Goal: Information Seeking & Learning: Understand process/instructions

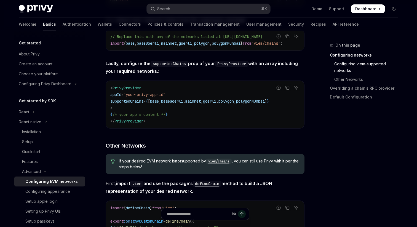
scroll to position [69, 0]
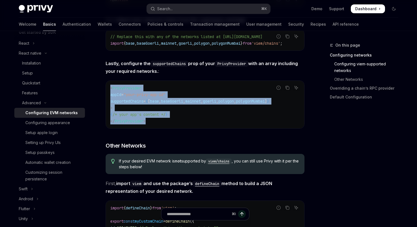
click at [110, 90] on code "< PrivyProvider appId = "your-privy-app-id" supportedChains = { [ base , baseGo…" at bounding box center [204, 105] width 189 height 40
click at [126, 90] on span "PrivyProvider" at bounding box center [126, 87] width 29 height 5
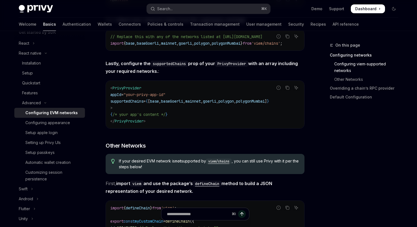
click at [126, 90] on span "PrivyProvider" at bounding box center [126, 87] width 29 height 5
click at [139, 123] on span "PrivyProvider" at bounding box center [129, 120] width 29 height 5
click at [149, 124] on code "< PrivyProvider appId = "your-privy-app-id" supportedChains = { [ base , baseGo…" at bounding box center [204, 105] width 189 height 40
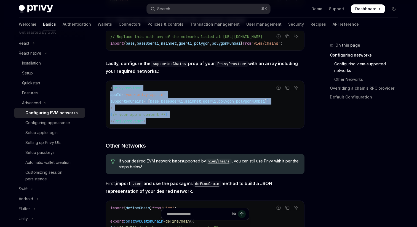
drag, startPoint x: 151, startPoint y: 125, endPoint x: 112, endPoint y: 90, distance: 52.7
click at [112, 90] on code "< PrivyProvider appId = "your-privy-app-id" supportedChains = { [ base , baseGo…" at bounding box center [204, 105] width 189 height 40
click at [129, 90] on span "PrivyProvider" at bounding box center [126, 87] width 29 height 5
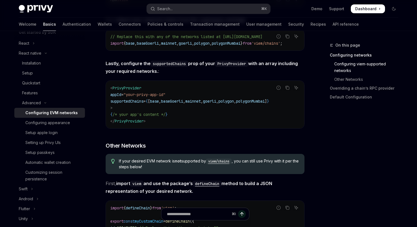
click at [129, 90] on span "PrivyProvider" at bounding box center [126, 87] width 29 height 5
click at [134, 123] on span "PrivyProvider" at bounding box center [129, 120] width 29 height 5
click at [149, 124] on code "< PrivyProvider appId = "your-privy-app-id" supportedChains = { [ base , baseGo…" at bounding box center [204, 105] width 189 height 40
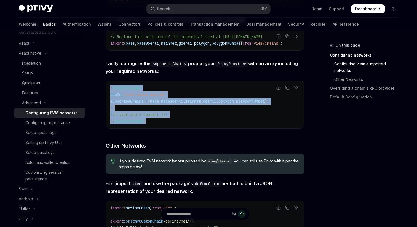
drag, startPoint x: 152, startPoint y: 123, endPoint x: 110, endPoint y: 90, distance: 53.4
click at [110, 90] on code "< PrivyProvider appId = "your-privy-app-id" supportedChains = { [ base , baseGo…" at bounding box center [204, 105] width 189 height 40
click at [127, 89] on span "PrivyProvider" at bounding box center [126, 87] width 29 height 5
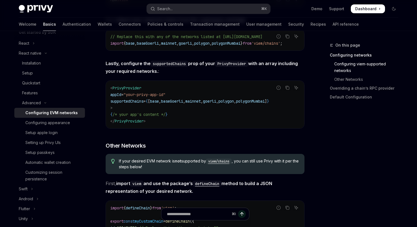
click at [127, 89] on span "PrivyProvider" at bounding box center [126, 87] width 29 height 5
click at [127, 123] on span "PrivyProvider" at bounding box center [129, 120] width 29 height 5
click at [150, 123] on code "< PrivyProvider appId = "your-privy-app-id" supportedChains = { [ base , baseGo…" at bounding box center [204, 105] width 189 height 40
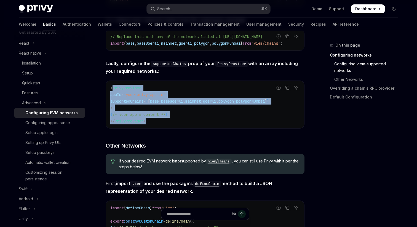
drag, startPoint x: 155, startPoint y: 123, endPoint x: 112, endPoint y: 89, distance: 55.3
click at [112, 89] on code "< PrivyProvider appId = "your-privy-app-id" supportedChains = { [ base , baseGo…" at bounding box center [204, 105] width 189 height 40
click at [123, 90] on span "PrivyProvider" at bounding box center [126, 87] width 29 height 5
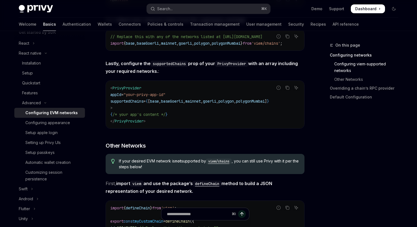
click at [123, 90] on span "PrivyProvider" at bounding box center [126, 87] width 29 height 5
click at [126, 123] on span "PrivyProvider" at bounding box center [129, 120] width 29 height 5
click at [148, 123] on code "< PrivyProvider appId = "your-privy-app-id" supportedChains = { [ base , baseGo…" at bounding box center [204, 105] width 189 height 40
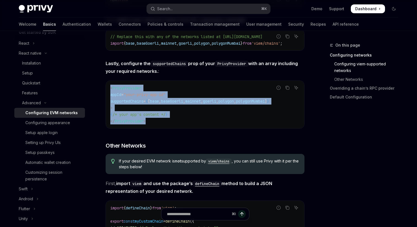
drag, startPoint x: 153, startPoint y: 124, endPoint x: 110, endPoint y: 91, distance: 54.0
click at [110, 91] on code "< PrivyProvider appId = "your-privy-app-id" supportedChains = { [ base , baseGo…" at bounding box center [204, 105] width 189 height 40
click at [119, 90] on span "PrivyProvider" at bounding box center [126, 87] width 29 height 5
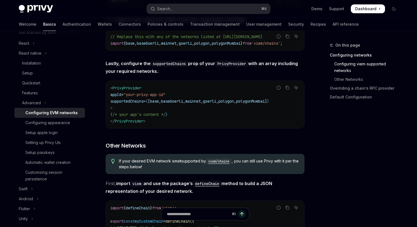
click at [119, 90] on span "PrivyProvider" at bounding box center [126, 87] width 29 height 5
click at [129, 127] on div "< PrivyProvider appId = "your-privy-app-id" supportedChains = { [ base , baseGo…" at bounding box center [205, 104] width 198 height 47
click at [152, 124] on code "< PrivyProvider appId = "your-privy-app-id" supportedChains = { [ base , baseGo…" at bounding box center [204, 105] width 189 height 40
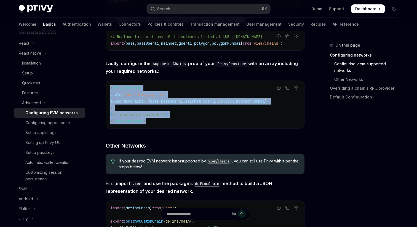
drag, startPoint x: 150, startPoint y: 124, endPoint x: 109, endPoint y: 91, distance: 51.9
click at [109, 91] on div "< PrivyProvider appId = "your-privy-app-id" supportedChains = { [ base , baseGo…" at bounding box center [205, 104] width 198 height 47
click at [123, 90] on span "PrivyProvider" at bounding box center [126, 87] width 29 height 5
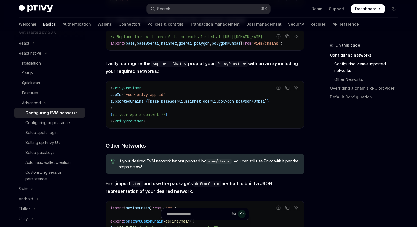
click at [123, 90] on span "PrivyProvider" at bounding box center [126, 87] width 29 height 5
click at [126, 123] on span "PrivyProvider" at bounding box center [129, 120] width 29 height 5
click at [143, 123] on span "PrivyProvider" at bounding box center [129, 120] width 29 height 5
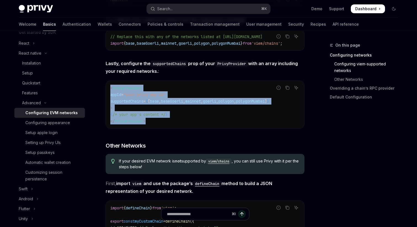
drag, startPoint x: 150, startPoint y: 124, endPoint x: 110, endPoint y: 89, distance: 53.5
click at [110, 89] on div "< PrivyProvider appId = "your-privy-app-id" supportedChains = { [ base , baseGo…" at bounding box center [205, 104] width 198 height 47
click at [121, 89] on span "PrivyProvider" at bounding box center [126, 87] width 29 height 5
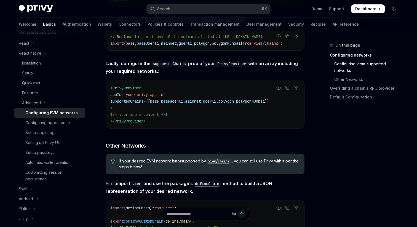
click at [121, 89] on span "PrivyProvider" at bounding box center [126, 87] width 29 height 5
click at [128, 123] on span "PrivyProvider" at bounding box center [129, 120] width 29 height 5
click at [148, 124] on code "< PrivyProvider appId = "your-privy-app-id" supportedChains = { [ base , baseGo…" at bounding box center [204, 105] width 189 height 40
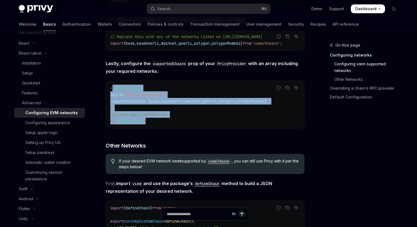
drag, startPoint x: 153, startPoint y: 125, endPoint x: 113, endPoint y: 92, distance: 51.9
click at [113, 92] on code "< PrivyProvider appId = "your-privy-app-id" supportedChains = { [ base , baseGo…" at bounding box center [204, 105] width 189 height 40
click at [126, 90] on span "PrivyProvider" at bounding box center [126, 87] width 29 height 5
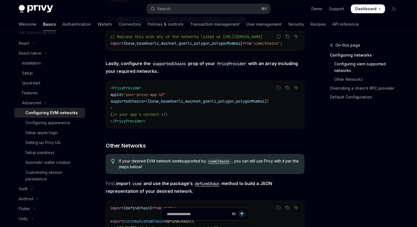
click at [126, 90] on span "PrivyProvider" at bounding box center [126, 87] width 29 height 5
click at [133, 123] on span "PrivyProvider" at bounding box center [129, 120] width 29 height 5
click at [157, 124] on code "< PrivyProvider appId = "your-privy-app-id" supportedChains = { [ base , baseGo…" at bounding box center [204, 105] width 189 height 40
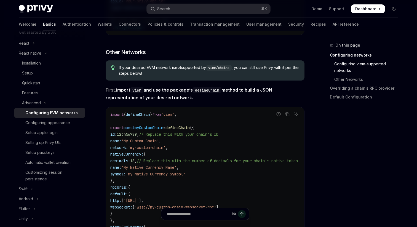
scroll to position [0, 0]
